Goal: Task Accomplishment & Management: Complete application form

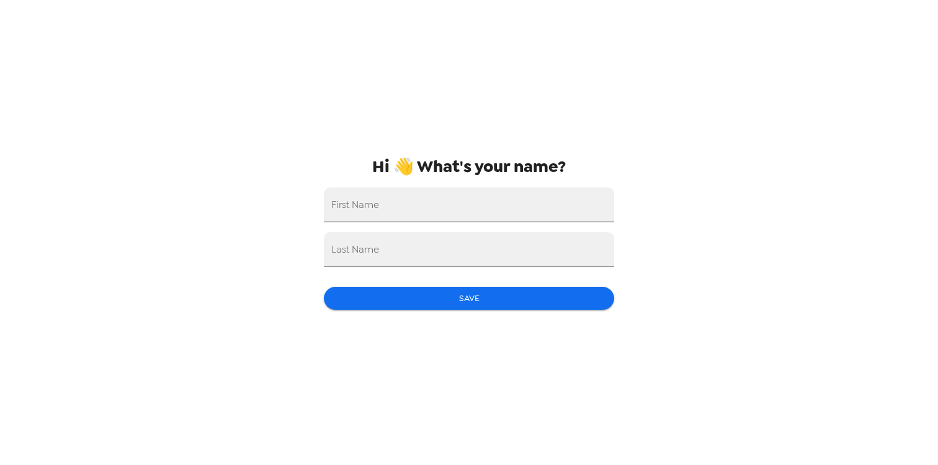
click at [445, 204] on input "First Name" at bounding box center [469, 204] width 290 height 35
type input "Noor"
type input "Janjua"
click at [352, 310] on div "Hi 👋 What's your name? First Name Noor Last Name Janjua Save" at bounding box center [469, 232] width 310 height 465
click at [360, 300] on button "Save" at bounding box center [469, 298] width 290 height 23
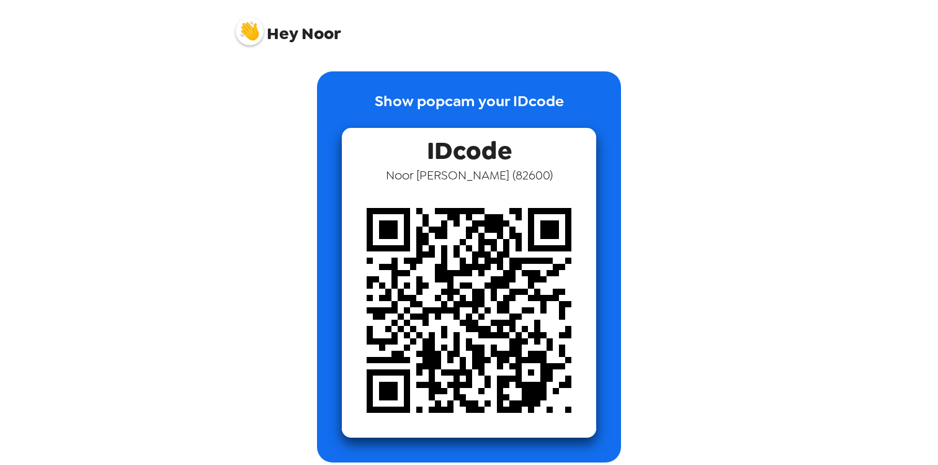
scroll to position [11, 0]
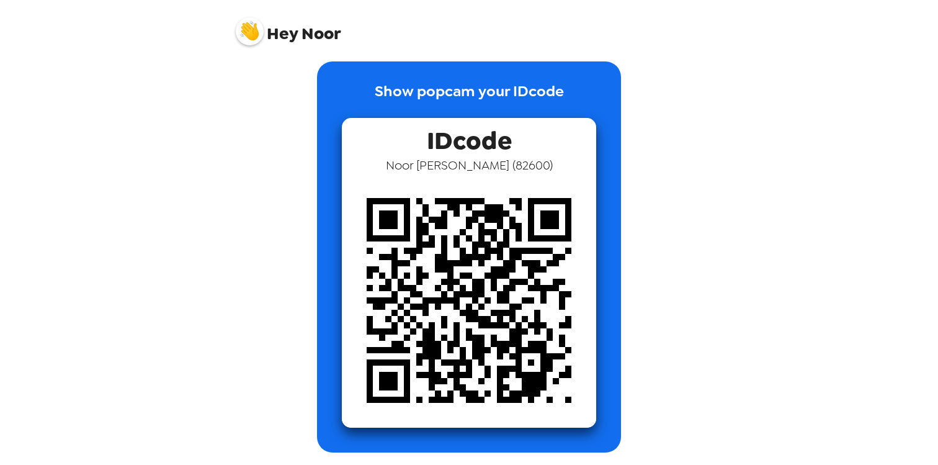
click at [273, 38] on span "Hey" at bounding box center [282, 33] width 31 height 22
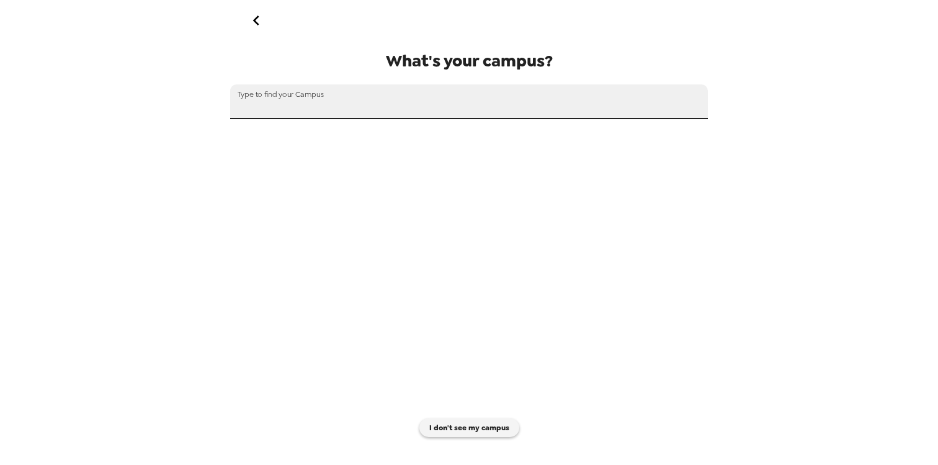
click at [383, 101] on input "text" at bounding box center [469, 101] width 478 height 35
type input "[GEOGRAPHIC_DATA]"
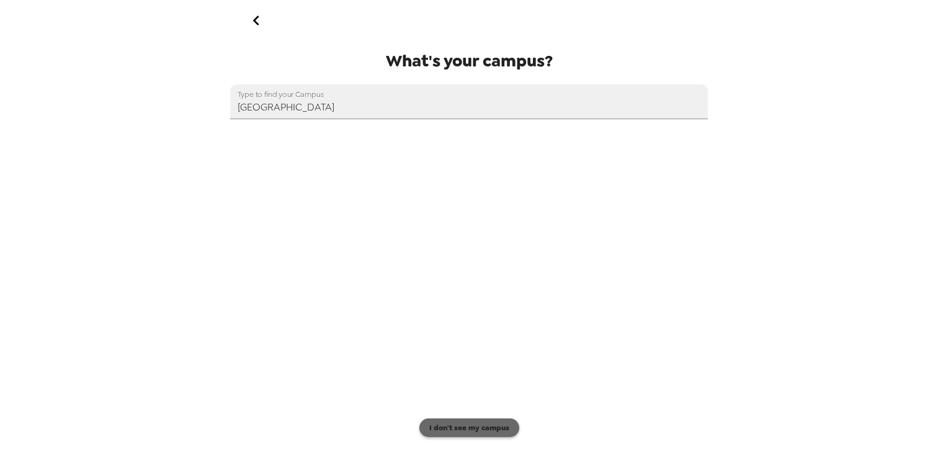
click at [428, 431] on button "I don't see my campus" at bounding box center [469, 427] width 100 height 19
